Goal: Navigation & Orientation: Find specific page/section

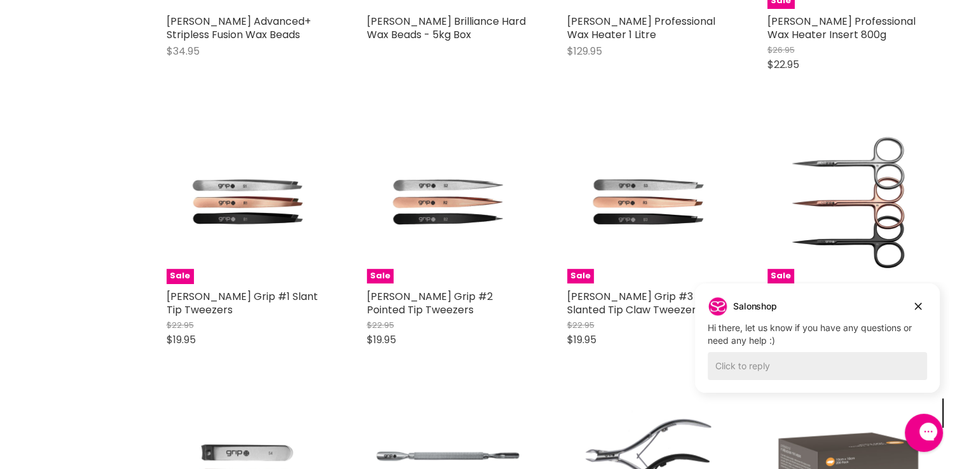
scroll to position [827, 0]
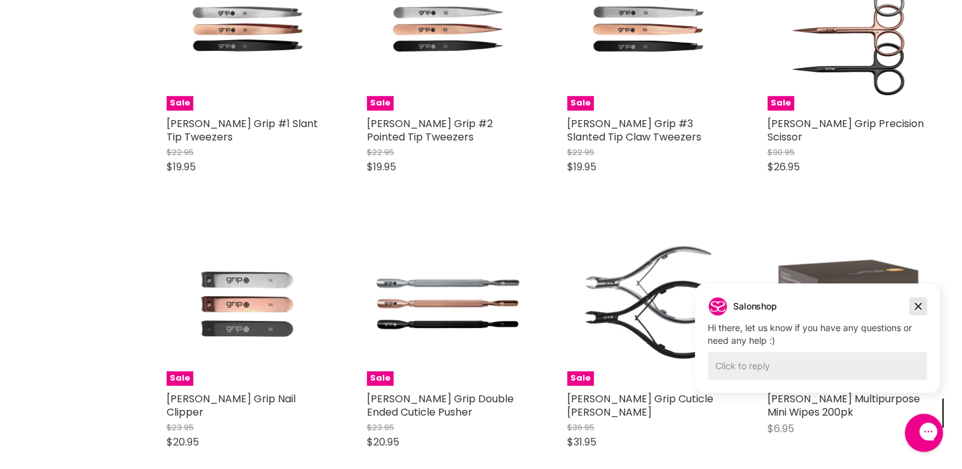
click at [919, 307] on icon "Dismiss campaign" at bounding box center [918, 306] width 7 height 7
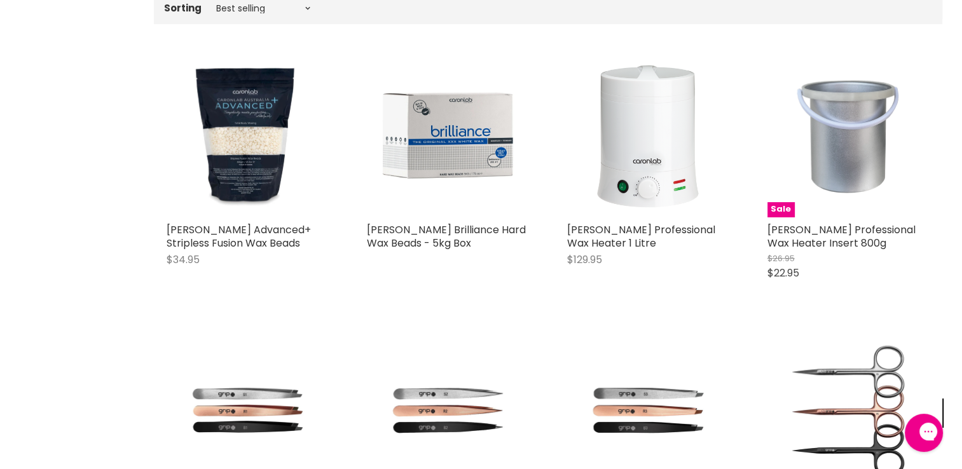
scroll to position [0, 0]
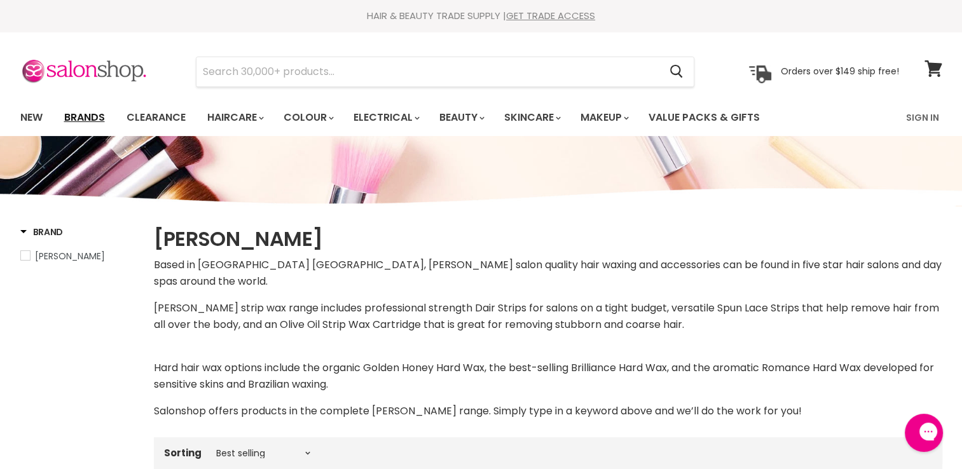
click at [85, 116] on link "Brands" at bounding box center [85, 117] width 60 height 27
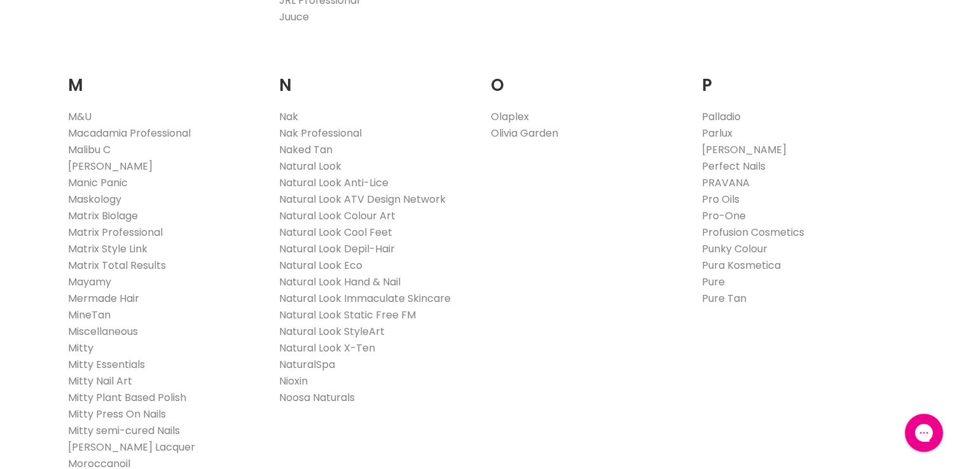
scroll to position [1463, 0]
